Goal: Task Accomplishment & Management: Manage account settings

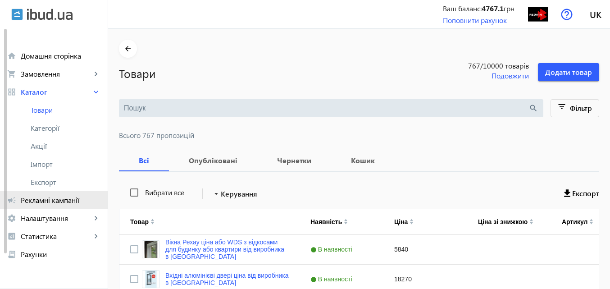
click at [68, 199] on span "Рекламні кампанії" at bounding box center [61, 200] width 80 height 9
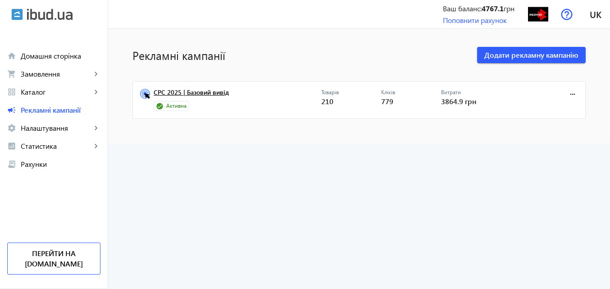
click at [209, 94] on link "CPC 2025 | Базовий вивід" at bounding box center [238, 95] width 168 height 13
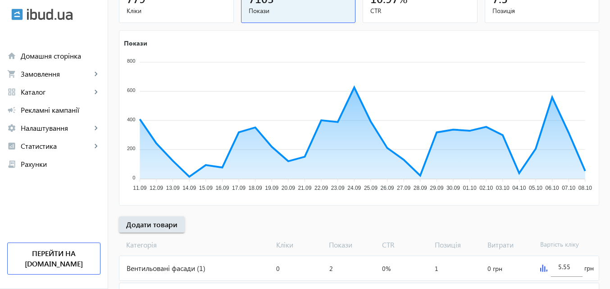
scroll to position [135, 0]
